Goal: Register for event/course

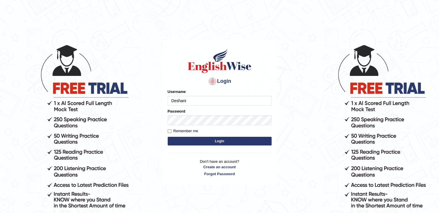
type input "Deshani"
click at [187, 130] on label "Remember me" at bounding box center [183, 131] width 31 height 6
click at [171, 130] on input "Remember me" at bounding box center [170, 131] width 4 height 4
checkbox input "true"
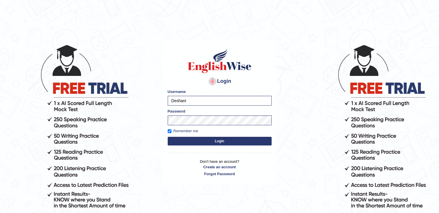
click at [194, 137] on button "Login" at bounding box center [220, 141] width 104 height 9
click at [194, 140] on button "Login" at bounding box center [220, 141] width 104 height 9
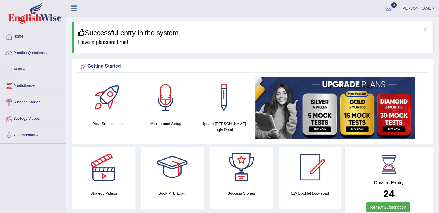
click at [25, 70] on link "Tests" at bounding box center [33, 68] width 66 height 14
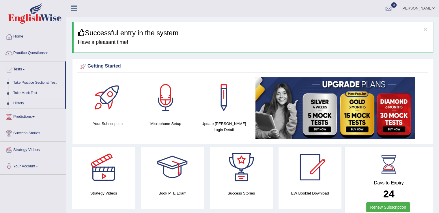
click at [31, 93] on link "Take Mock Test" at bounding box center [38, 93] width 54 height 10
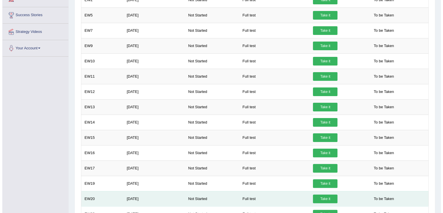
scroll to position [12, 0]
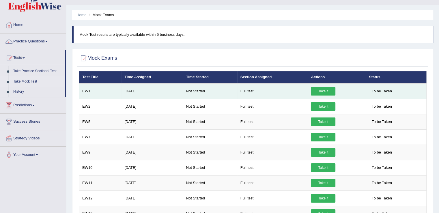
click at [318, 89] on link "Take it" at bounding box center [323, 91] width 25 height 9
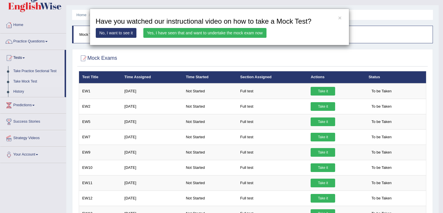
click at [223, 33] on link "Yes, I have seen that and want to undertake the mock exam now" at bounding box center [204, 33] width 123 height 10
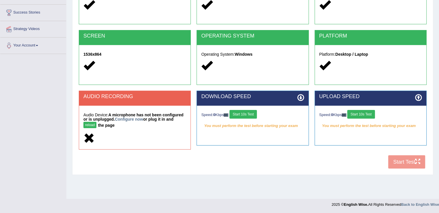
scroll to position [90, 0]
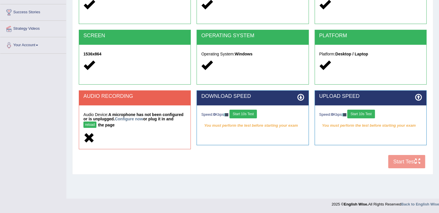
click at [405, 162] on div "COOKIES Cookies Enabled JAVASCRIPT Javascript Enabled BROWSER Browser: Chrome S…" at bounding box center [252, 70] width 350 height 202
click at [125, 119] on link "Configure now" at bounding box center [129, 119] width 28 height 5
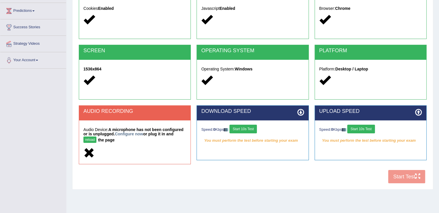
scroll to position [87, 0]
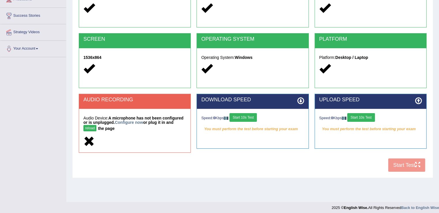
click at [89, 140] on icon at bounding box center [88, 141] width 11 height 11
click at [396, 162] on div "COOKIES Cookies Enabled JAVASCRIPT Javascript Enabled BROWSER Browser: Chrome S…" at bounding box center [252, 74] width 350 height 202
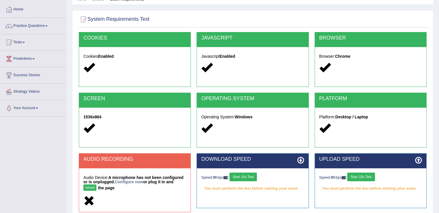
scroll to position [0, 0]
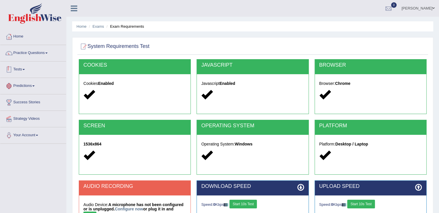
click at [19, 68] on link "Tests" at bounding box center [33, 68] width 66 height 14
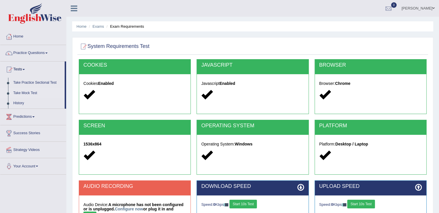
click at [18, 93] on link "Take Mock Test" at bounding box center [38, 93] width 54 height 10
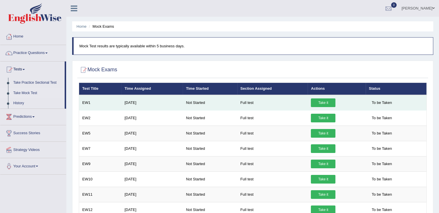
click at [127, 104] on td "[DATE]" at bounding box center [151, 103] width 61 height 16
click at [316, 98] on link "Take it" at bounding box center [323, 102] width 25 height 9
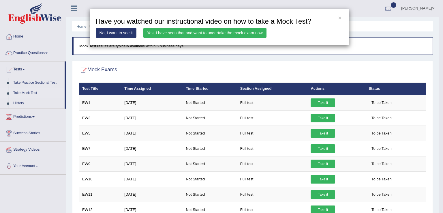
click at [189, 32] on link "Yes, I have seen that and want to undertake the mock exam now" at bounding box center [204, 33] width 123 height 10
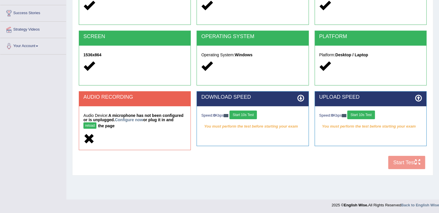
scroll to position [90, 0]
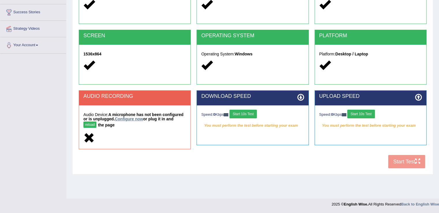
click at [139, 119] on link "Configure now" at bounding box center [129, 119] width 28 height 5
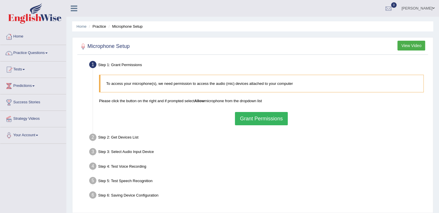
click at [246, 115] on button "Grant Permissions" at bounding box center [261, 118] width 53 height 13
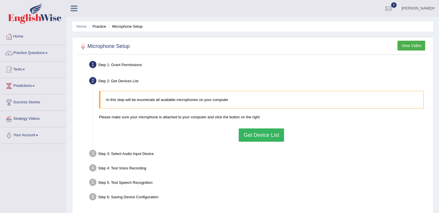
click at [257, 132] on button "Get Device List" at bounding box center [261, 134] width 45 height 13
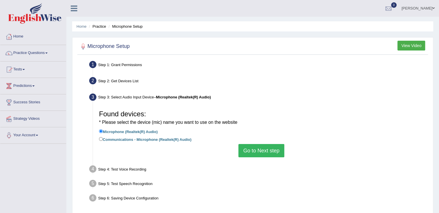
click at [261, 150] on button "Go to Next step" at bounding box center [261, 150] width 46 height 13
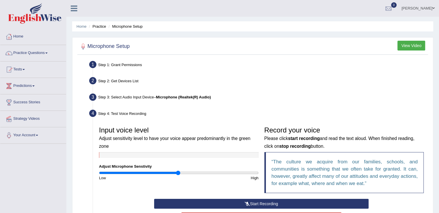
scroll to position [87, 0]
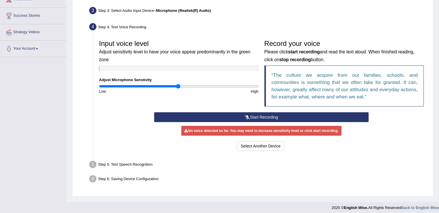
click at [254, 117] on button "Start Recording" at bounding box center [261, 117] width 214 height 10
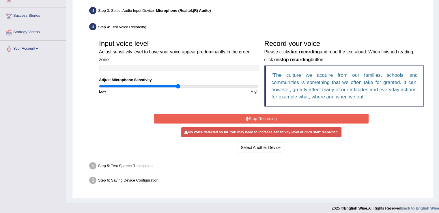
click at [247, 118] on icon at bounding box center [247, 119] width 3 height 4
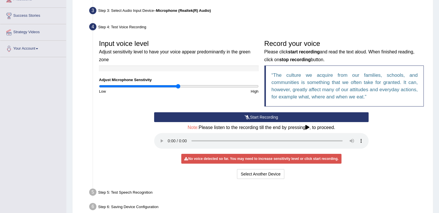
scroll to position [117, 0]
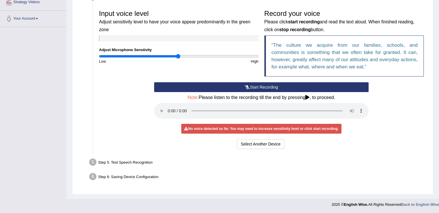
click at [162, 166] on div "Step 5: Test Speech Recognition" at bounding box center [259, 163] width 344 height 13
click at [163, 161] on div "Step 5: Test Speech Recognition" at bounding box center [259, 163] width 344 height 13
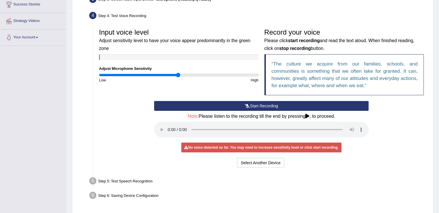
scroll to position [88, 0]
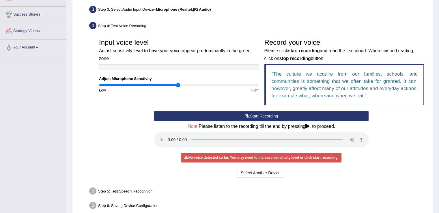
click at [128, 64] on div at bounding box center [179, 67] width 160 height 6
click at [380, 133] on div "Start Recording Stop Recording Note: Please listen to the recording till the en…" at bounding box center [261, 145] width 330 height 68
click at [270, 116] on button "Start Recording" at bounding box center [261, 116] width 214 height 10
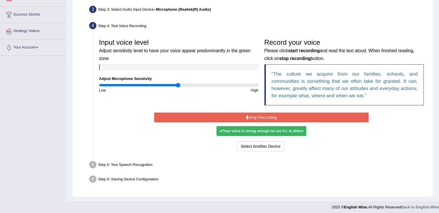
click at [272, 115] on button "Stop Recording" at bounding box center [261, 118] width 214 height 10
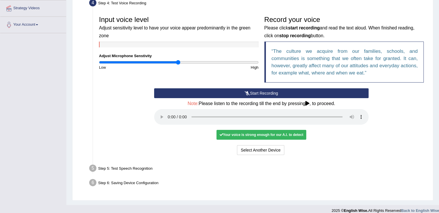
scroll to position [117, 0]
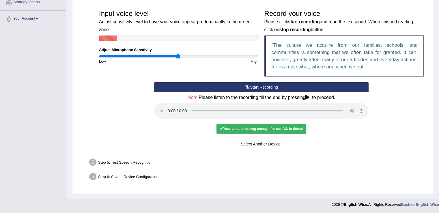
click at [142, 162] on div "Step 5: Test Speech Recognition" at bounding box center [259, 163] width 344 height 13
click at [306, 96] on icon at bounding box center [307, 97] width 4 height 5
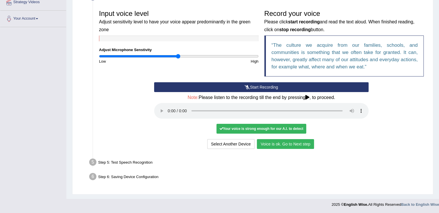
click at [282, 143] on button "Voice is ok. Go to Next step" at bounding box center [285, 144] width 57 height 10
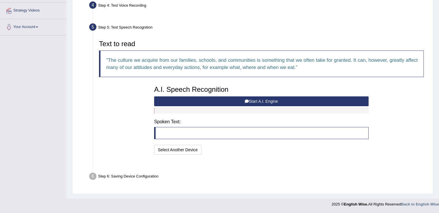
scroll to position [94, 0]
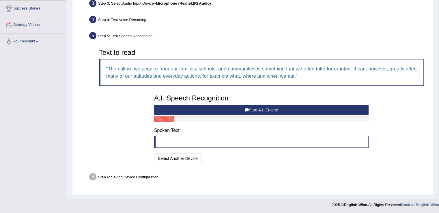
click at [263, 109] on button "Start A.I. Engine" at bounding box center [261, 110] width 214 height 10
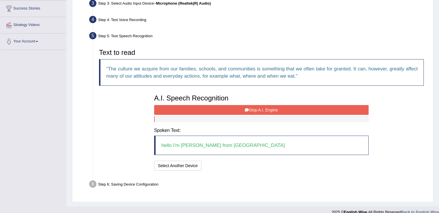
click at [256, 109] on button "Stop A.I. Engine" at bounding box center [261, 110] width 214 height 10
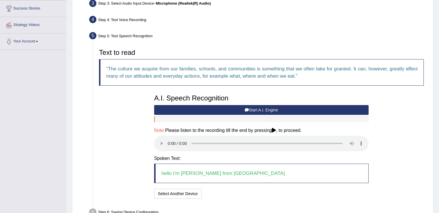
click at [246, 110] on icon at bounding box center [247, 110] width 4 height 4
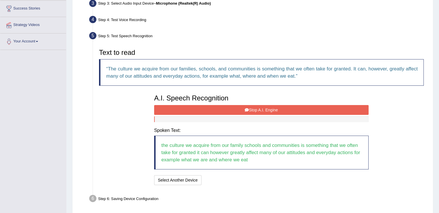
click at [252, 109] on button "Stop A.I. Engine" at bounding box center [261, 110] width 214 height 10
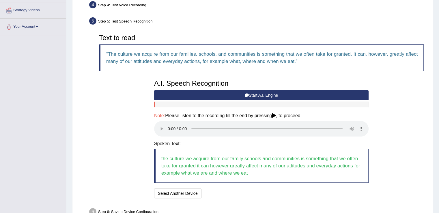
scroll to position [123, 0]
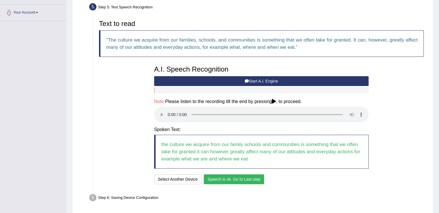
click at [247, 179] on button "Speech is ok. Go to Last step" at bounding box center [234, 179] width 60 height 10
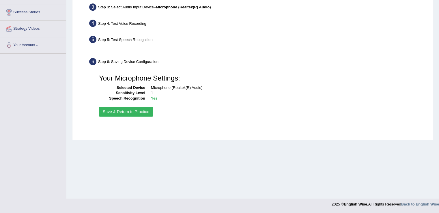
scroll to position [90, 0]
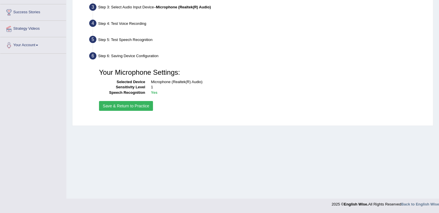
click at [138, 105] on button "Save & Return to Practice" at bounding box center [126, 106] width 54 height 10
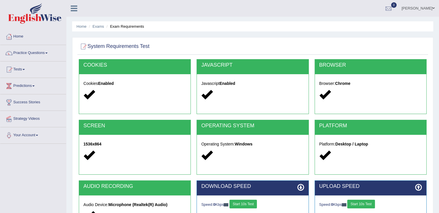
scroll to position [90, 0]
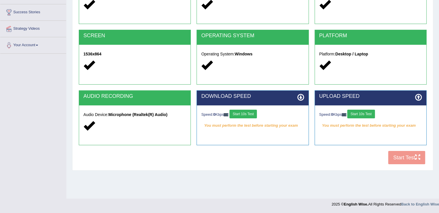
click at [414, 155] on div "COOKIES Cookies Enabled JAVASCRIPT Javascript Enabled BROWSER Browser: Chrome S…" at bounding box center [252, 68] width 350 height 198
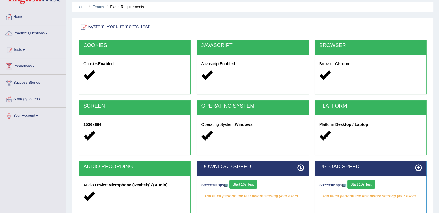
scroll to position [0, 0]
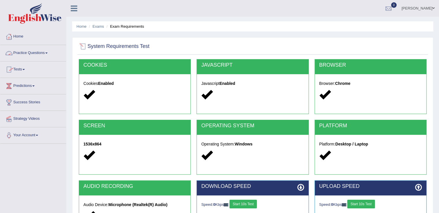
click at [133, 25] on li "Exam Requirements" at bounding box center [124, 26] width 39 height 5
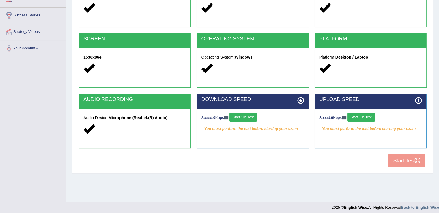
scroll to position [90, 0]
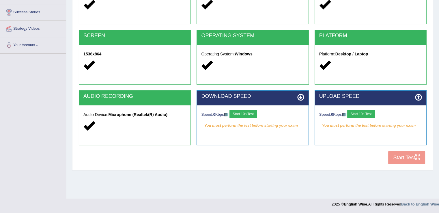
click at [402, 158] on div "COOKIES Cookies Enabled JAVASCRIPT Javascript Enabled BROWSER Browser: Chrome S…" at bounding box center [252, 68] width 350 height 198
click at [417, 156] on div "COOKIES Cookies Enabled JAVASCRIPT Javascript Enabled BROWSER Browser: Chrome S…" at bounding box center [252, 68] width 350 height 198
click at [300, 95] on icon at bounding box center [300, 97] width 7 height 7
click at [246, 112] on button "Start 10s Test" at bounding box center [242, 114] width 27 height 9
click at [360, 114] on button "Start 10s Test" at bounding box center [360, 114] width 27 height 9
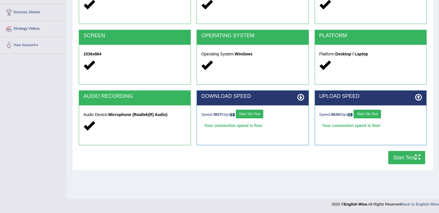
click at [410, 155] on button "Start Test" at bounding box center [406, 157] width 37 height 13
